Goal: Information Seeking & Learning: Compare options

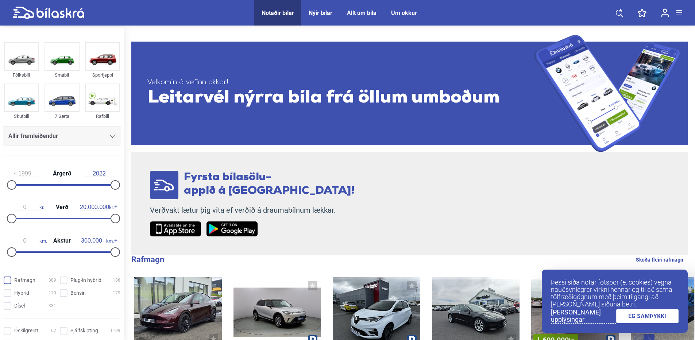
click at [7, 282] on input "Rafmagn 389" at bounding box center [31, 281] width 53 height 8
checkbox input "true"
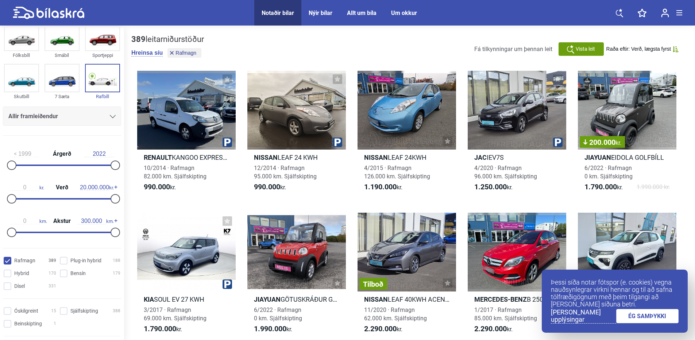
scroll to position [36, 0]
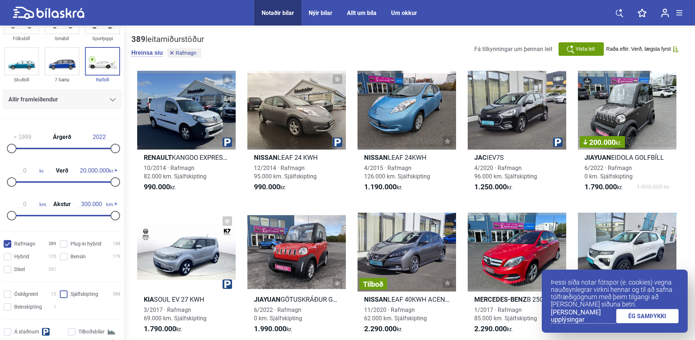
click at [69, 293] on input "Sjálfskipting 388" at bounding box center [91, 295] width 61 height 8
checkbox input "true"
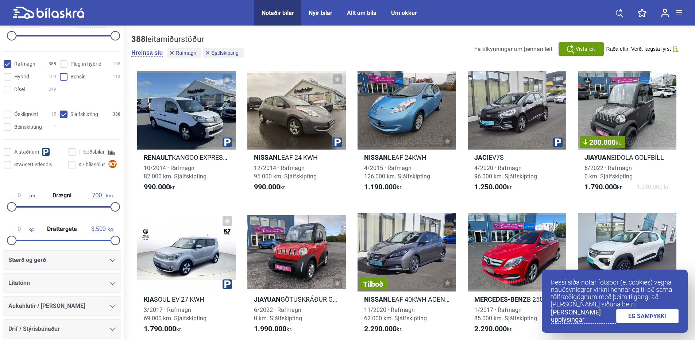
scroll to position [219, 0]
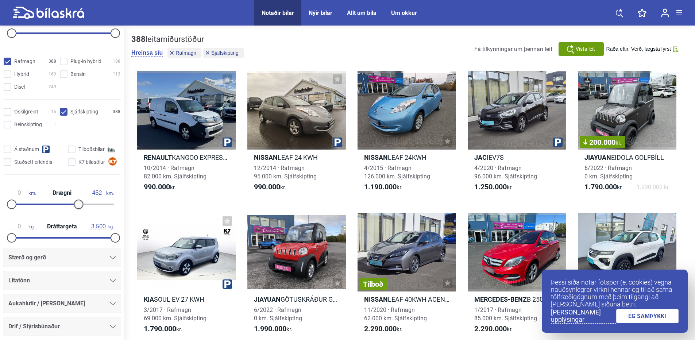
drag, startPoint x: 114, startPoint y: 203, endPoint x: 78, endPoint y: 204, distance: 35.7
click at [78, 204] on div at bounding box center [78, 203] width 9 height 9
type input "449"
click at [75, 203] on div at bounding box center [77, 203] width 9 height 9
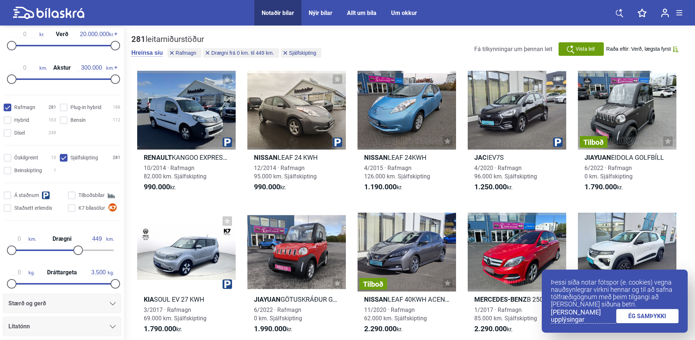
scroll to position [109, 0]
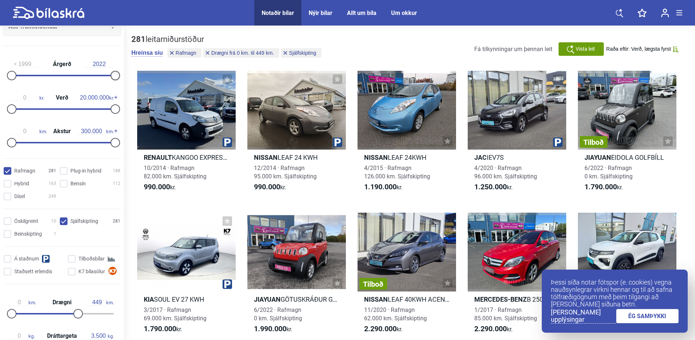
drag, startPoint x: 113, startPoint y: 74, endPoint x: 117, endPoint y: 77, distance: 4.3
click at [117, 77] on div at bounding box center [114, 75] width 9 height 9
click at [40, 60] on div "1999 Árgerð 2022" at bounding box center [62, 69] width 118 height 34
click at [30, 62] on input "1999" at bounding box center [24, 64] width 29 height 7
click at [114, 75] on div at bounding box center [114, 75] width 9 height 9
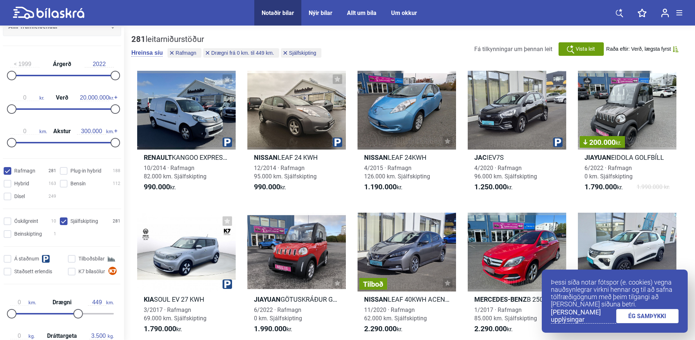
click at [29, 60] on div "1999 Árgerð 2022" at bounding box center [62, 69] width 118 height 34
click at [31, 64] on input "1999" at bounding box center [24, 64] width 29 height 7
click at [114, 77] on div at bounding box center [114, 75] width 9 height 9
click at [113, 78] on div at bounding box center [114, 75] width 9 height 9
click at [113, 77] on div at bounding box center [114, 75] width 9 height 9
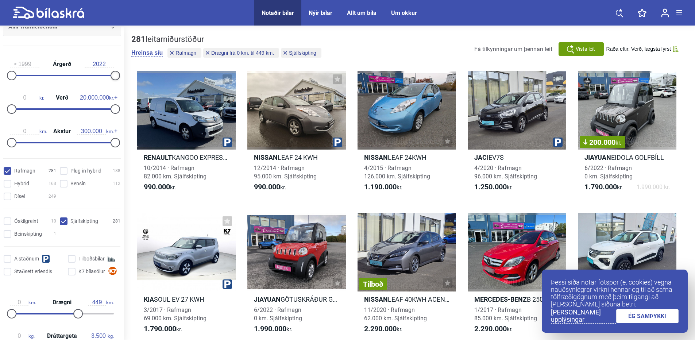
click at [113, 77] on div at bounding box center [114, 75] width 9 height 9
click at [105, 62] on input "2022" at bounding box center [99, 64] width 29 height 7
click at [49, 62] on div "1999 Árgerð 2025" at bounding box center [62, 64] width 104 height 7
click at [24, 60] on div "1999 Árgerð 2022" at bounding box center [62, 69] width 118 height 34
click at [110, 63] on input "2022" at bounding box center [99, 64] width 29 height 7
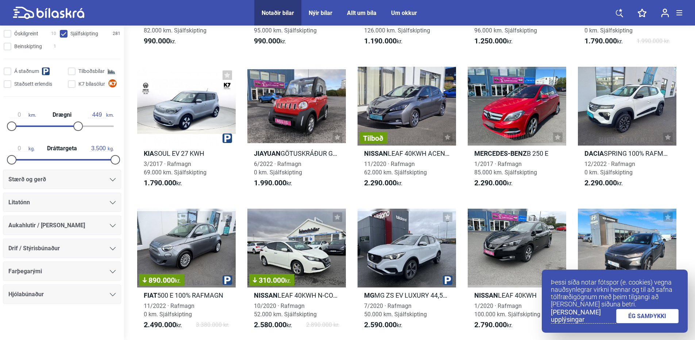
scroll to position [295, 0]
type input "2022"
click at [112, 181] on div at bounding box center [113, 179] width 6 height 6
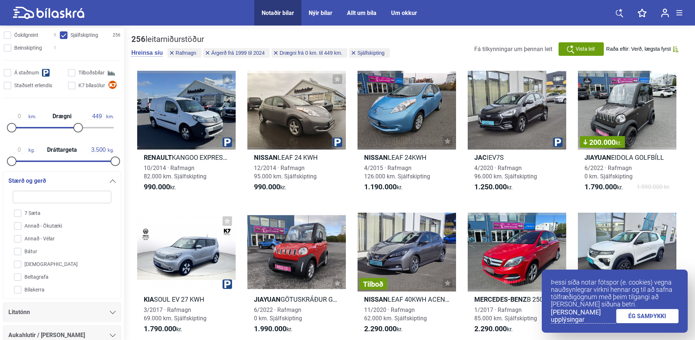
click at [112, 181] on icon at bounding box center [113, 180] width 6 height 3
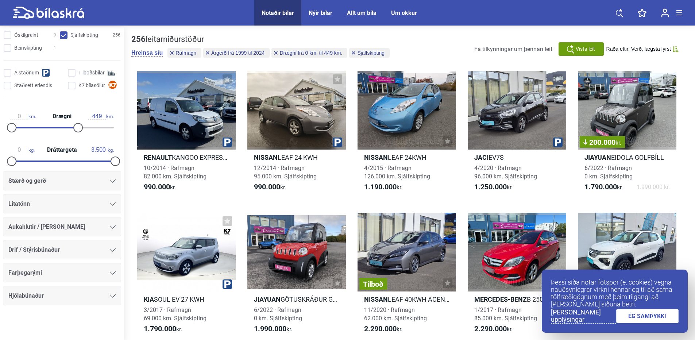
click at [110, 251] on icon at bounding box center [113, 249] width 6 height 3
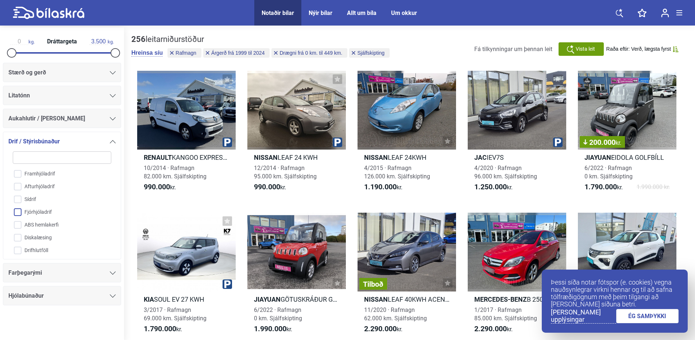
click at [20, 210] on input "Fjórhjóladrif" at bounding box center [57, 212] width 99 height 13
checkbox input "true"
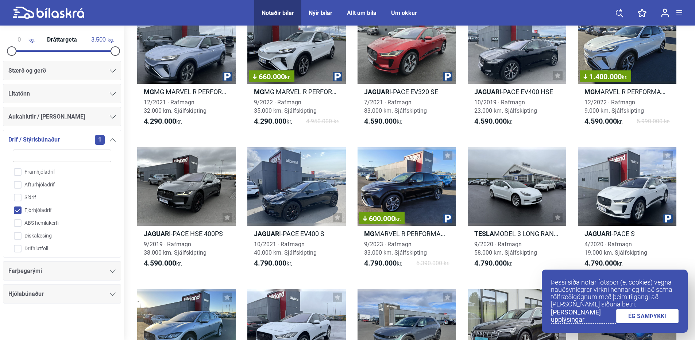
scroll to position [365, 0]
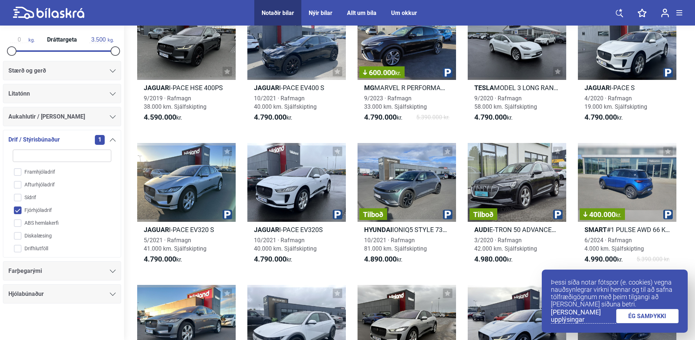
click at [652, 319] on link "ÉG SAMÞYKKI" at bounding box center [647, 316] width 63 height 14
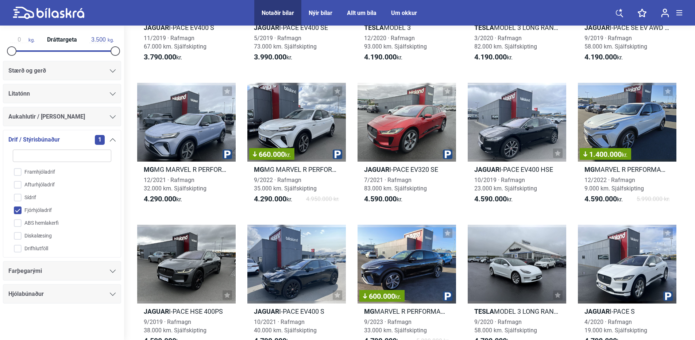
scroll to position [36, 0]
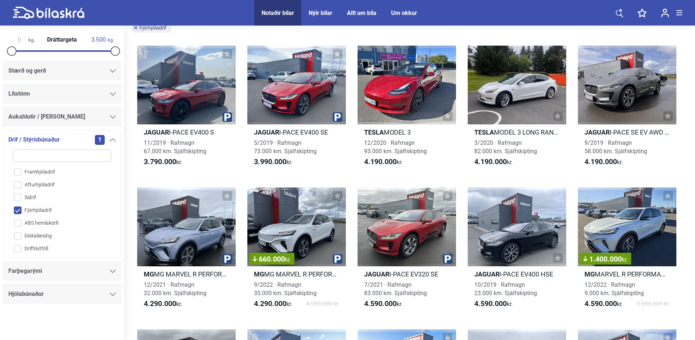
click at [617, 14] on icon at bounding box center [619, 12] width 7 height 9
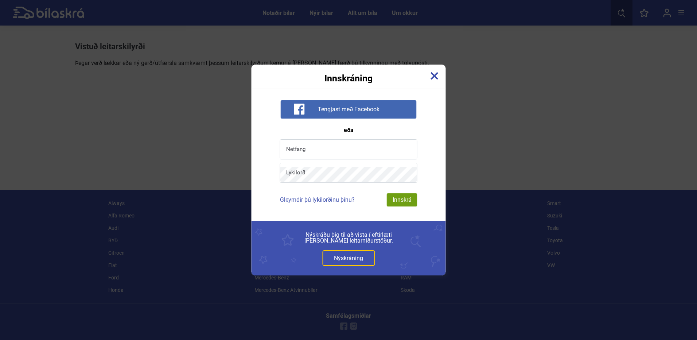
click at [432, 75] on img at bounding box center [435, 76] width 8 height 8
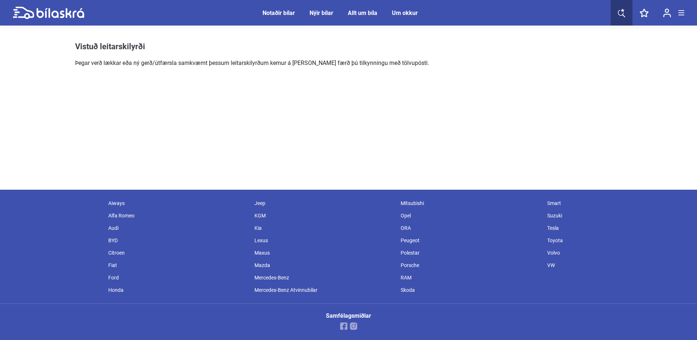
click at [291, 10] on div "Notaðir bílar" at bounding box center [279, 12] width 32 height 7
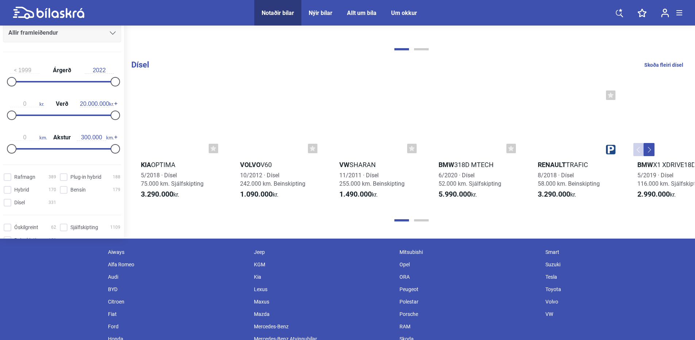
scroll to position [773, 0]
